Goal: Information Seeking & Learning: Check status

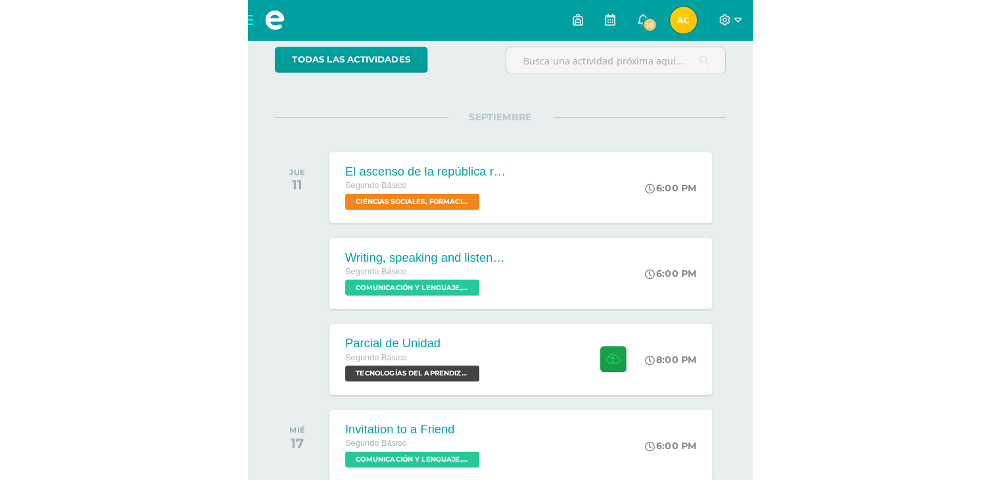
scroll to position [126, 0]
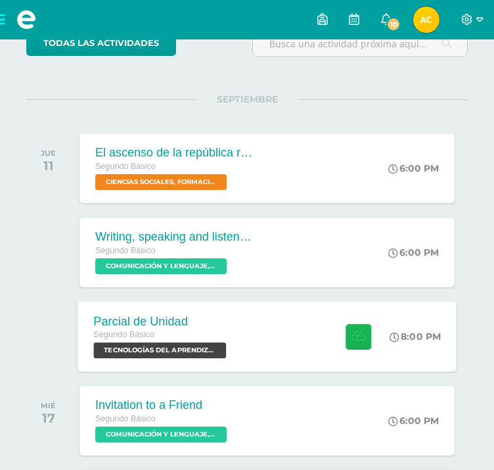
click at [360, 337] on icon at bounding box center [359, 336] width 14 height 11
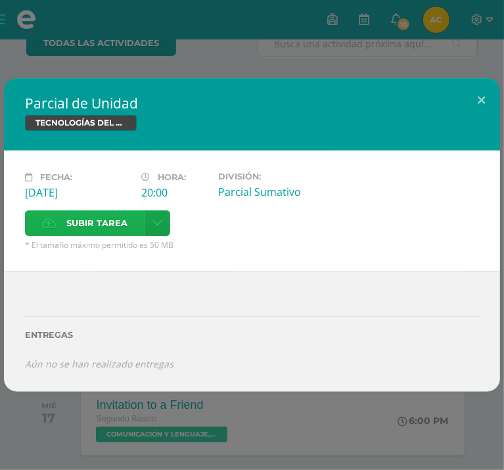
click at [128, 211] on span "Subir tarea" at bounding box center [96, 223] width 61 height 24
click at [0, 0] on input "Subir tarea" at bounding box center [0, 0] width 0 height 0
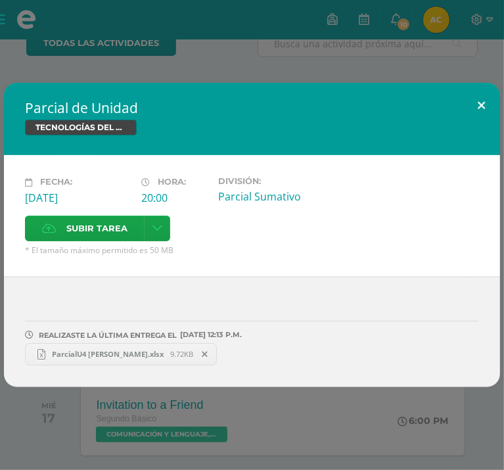
click at [479, 116] on button at bounding box center [481, 105] width 37 height 45
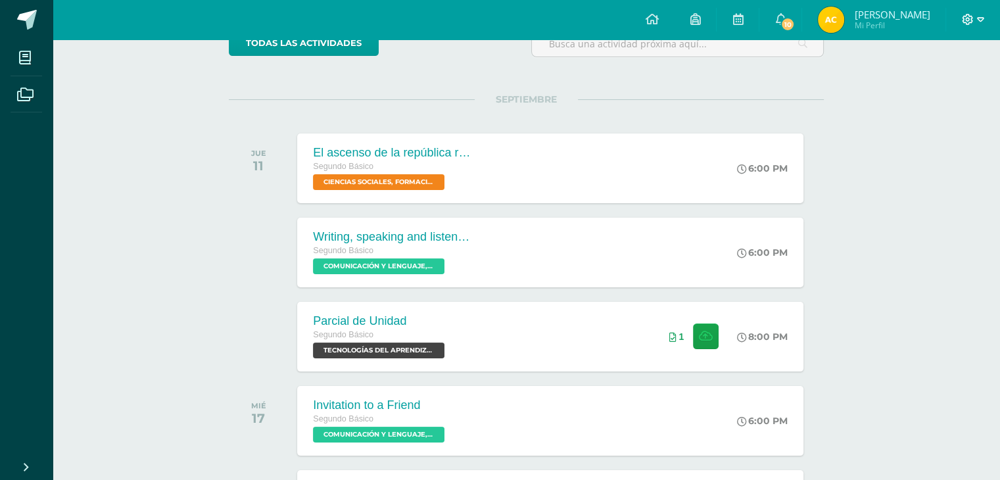
click at [504, 19] on icon at bounding box center [968, 19] width 11 height 11
click at [504, 95] on span "Cerrar sesión" at bounding box center [938, 89] width 59 height 12
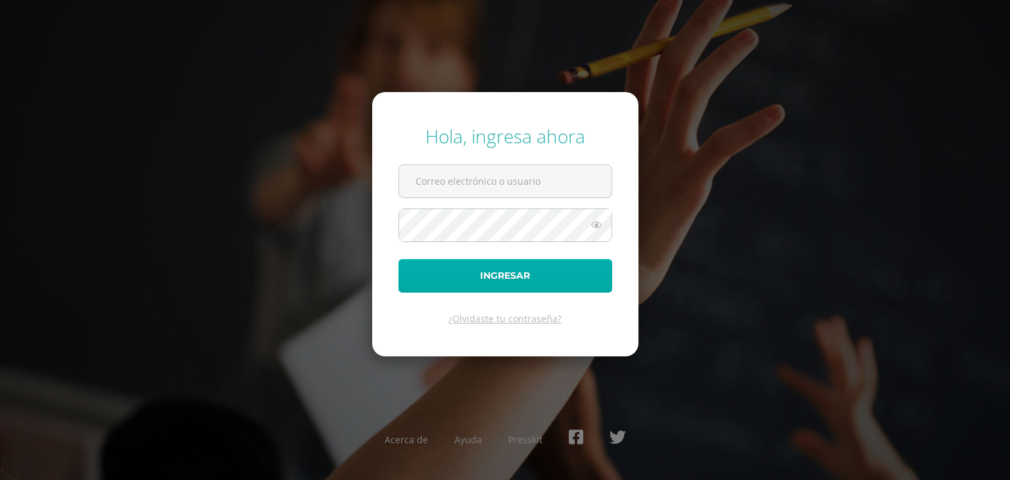
type input "maribelchalcu2023@maiagt.org"
click at [524, 266] on button "Ingresar" at bounding box center [505, 276] width 214 height 34
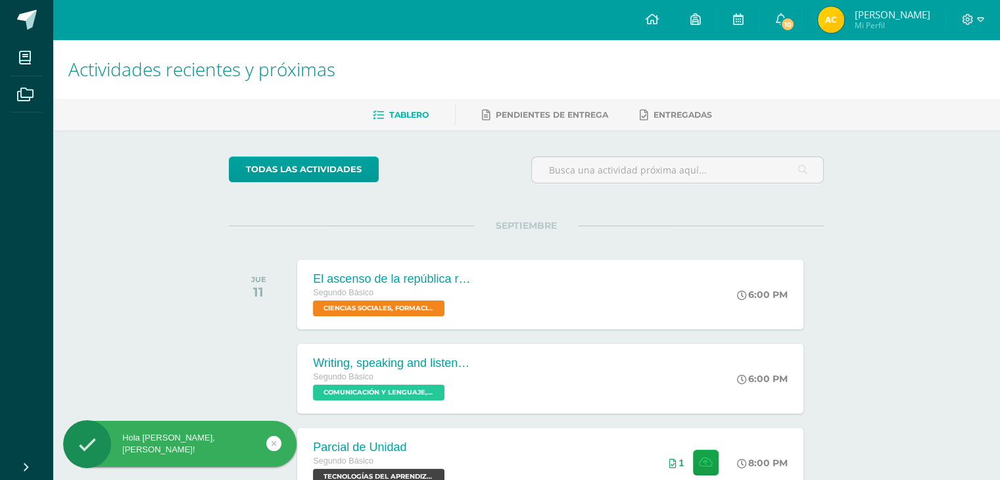
click at [844, 28] on img at bounding box center [831, 20] width 26 height 26
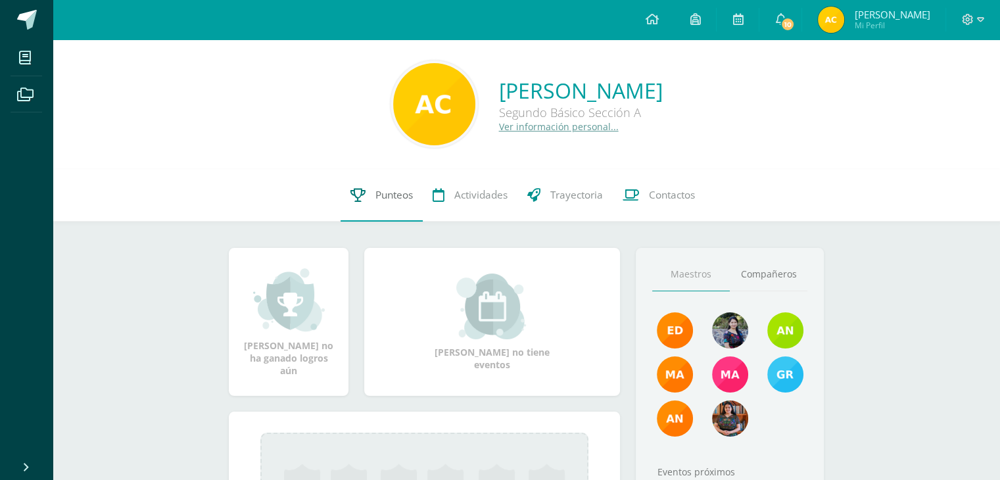
click at [382, 211] on link "Punteos" at bounding box center [382, 195] width 82 height 53
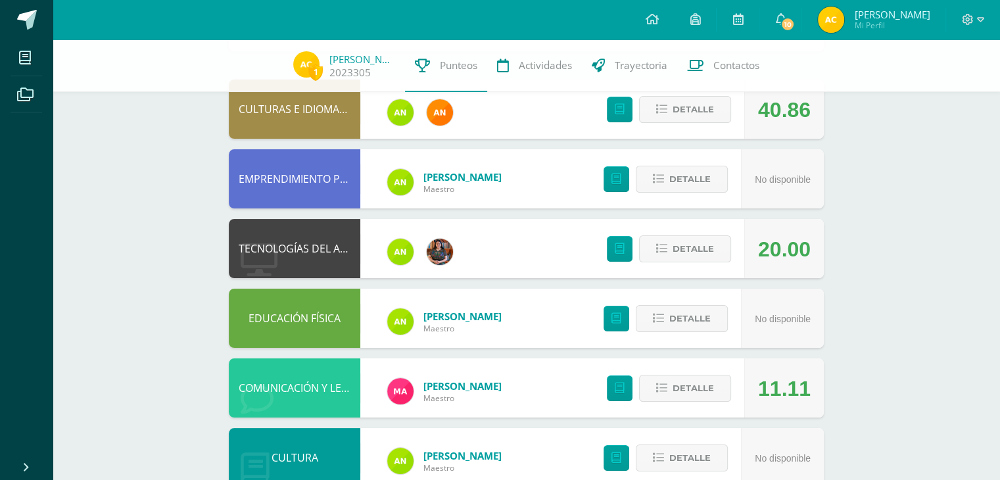
scroll to position [131, 0]
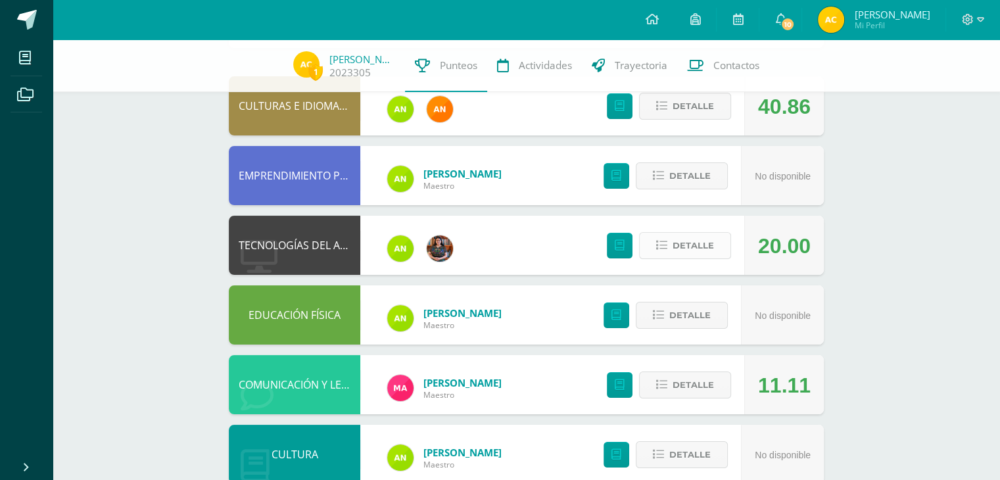
click at [701, 251] on span "Detalle" at bounding box center [693, 245] width 41 height 24
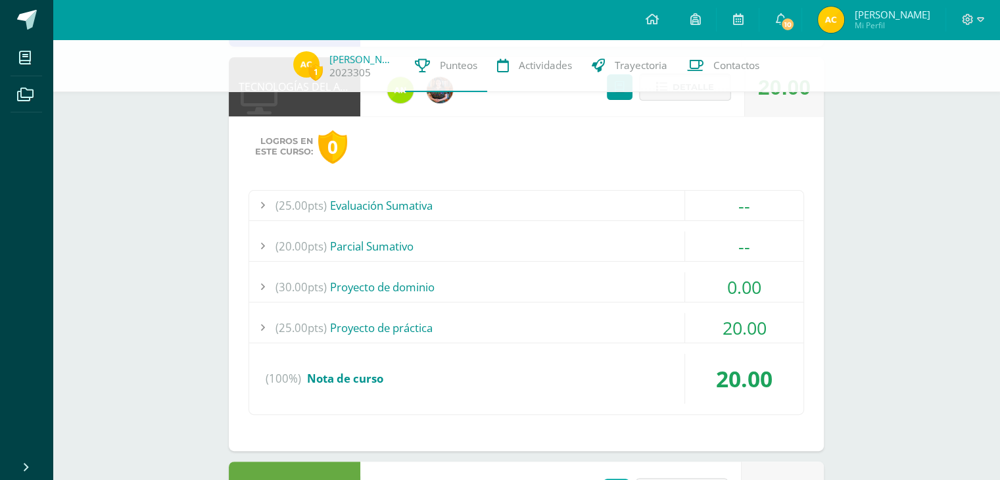
scroll to position [297, 0]
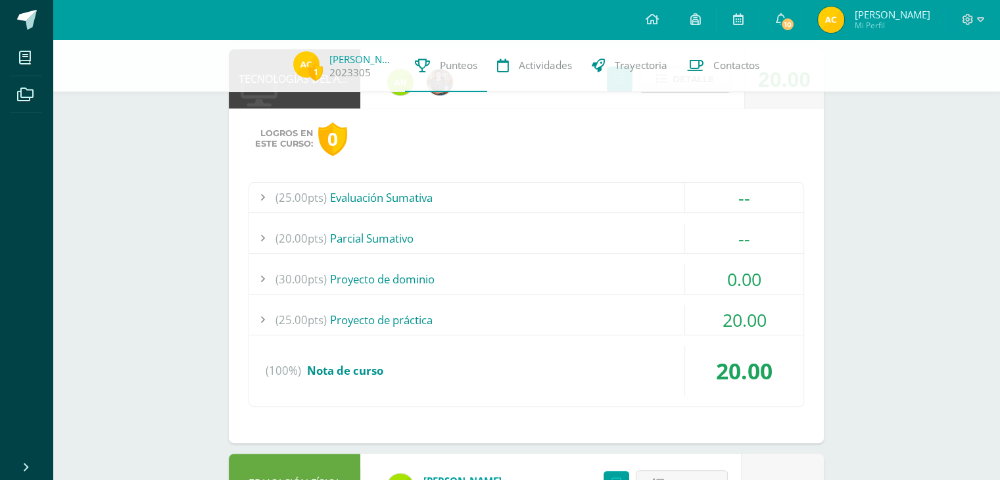
click at [722, 311] on div "20.00" at bounding box center [744, 320] width 118 height 30
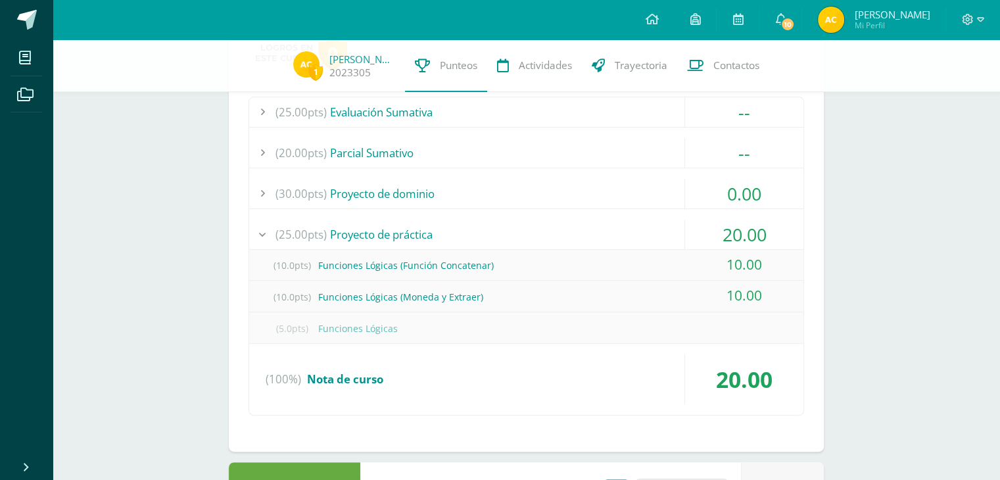
scroll to position [384, 0]
click at [727, 228] on div "20.00" at bounding box center [744, 233] width 118 height 30
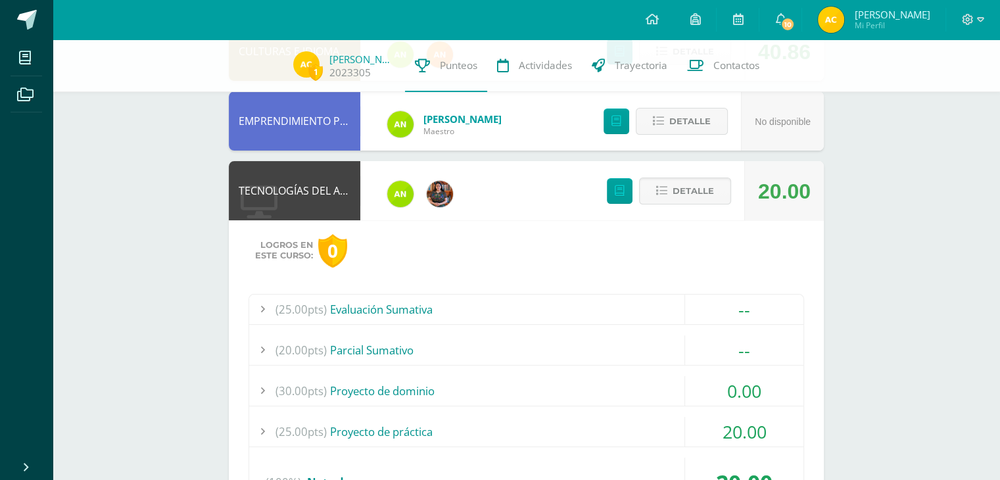
scroll to position [181, 0]
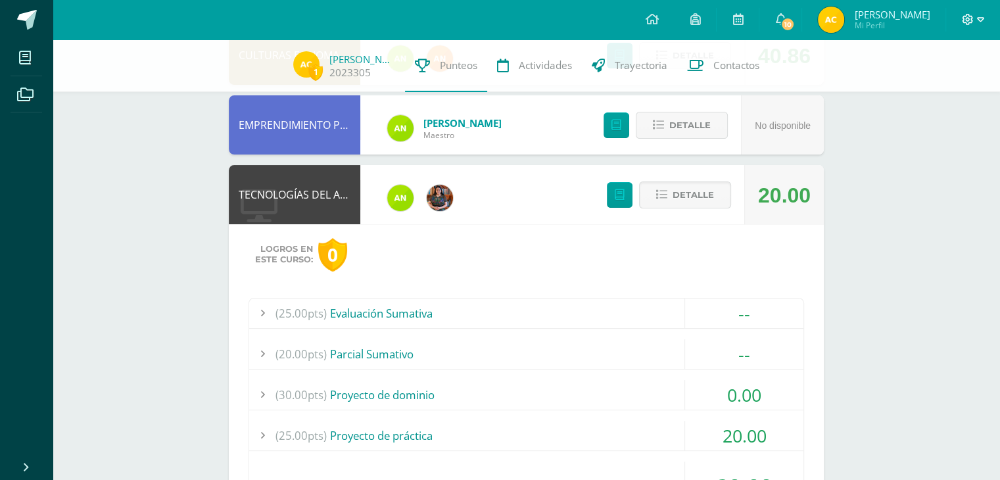
click at [975, 20] on span at bounding box center [973, 19] width 22 height 14
click at [934, 92] on span "Cerrar sesión" at bounding box center [938, 89] width 59 height 12
